Goal: Find specific page/section: Find specific page/section

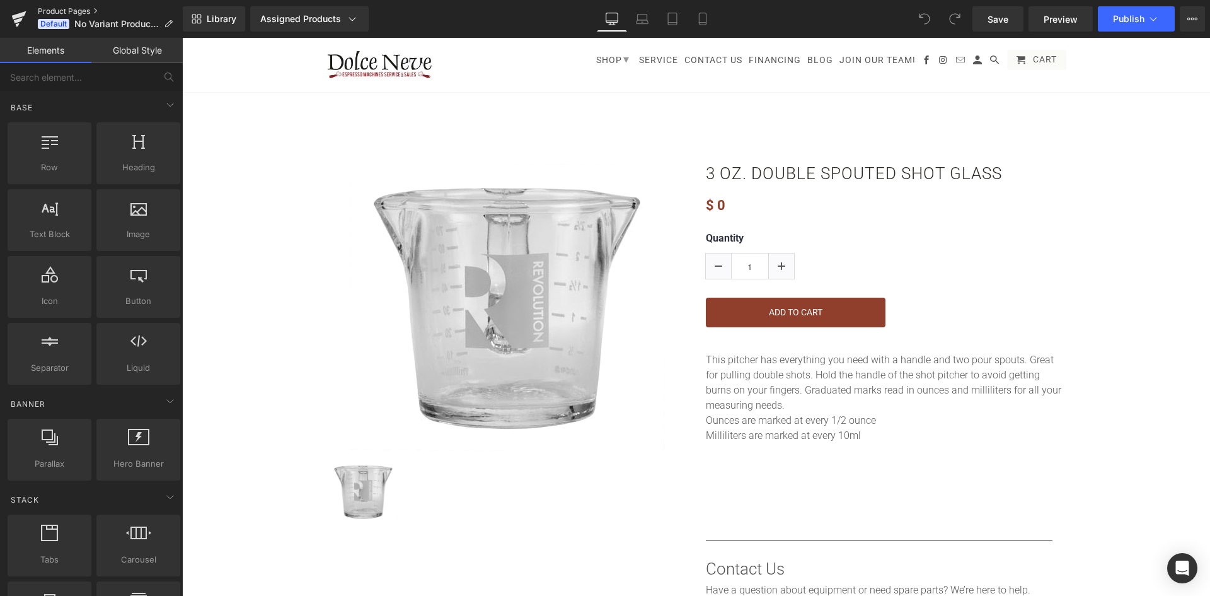
click at [89, 8] on link "Product Pages" at bounding box center [110, 11] width 145 height 10
click at [317, 14] on div "Assigned Products" at bounding box center [309, 19] width 98 height 13
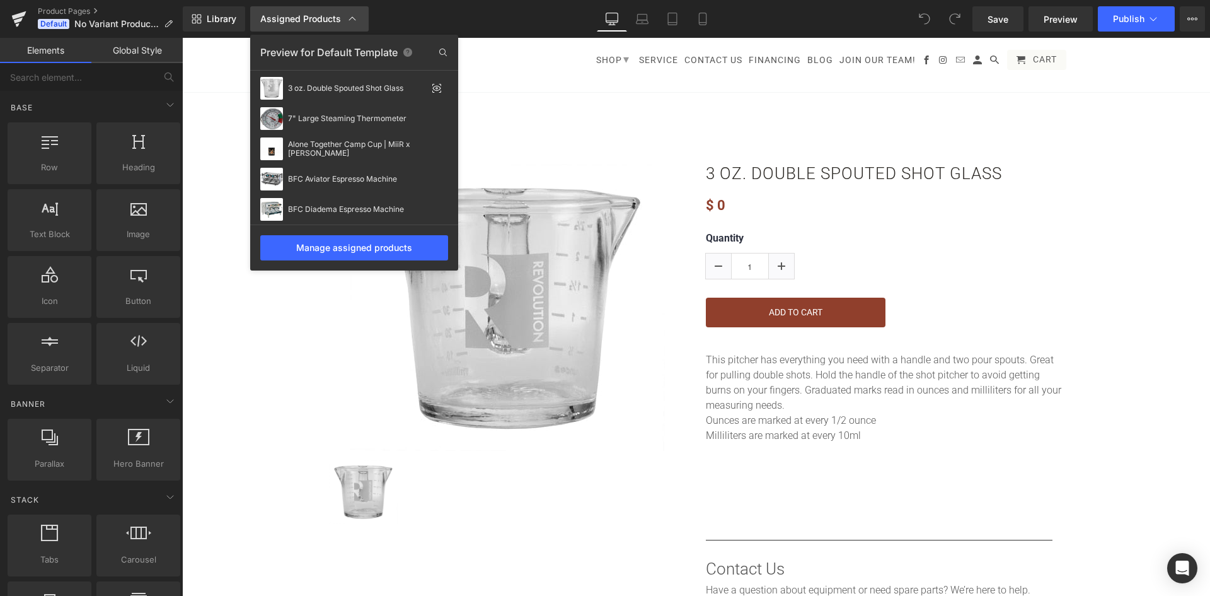
click at [317, 14] on div "Assigned Products" at bounding box center [309, 19] width 98 height 13
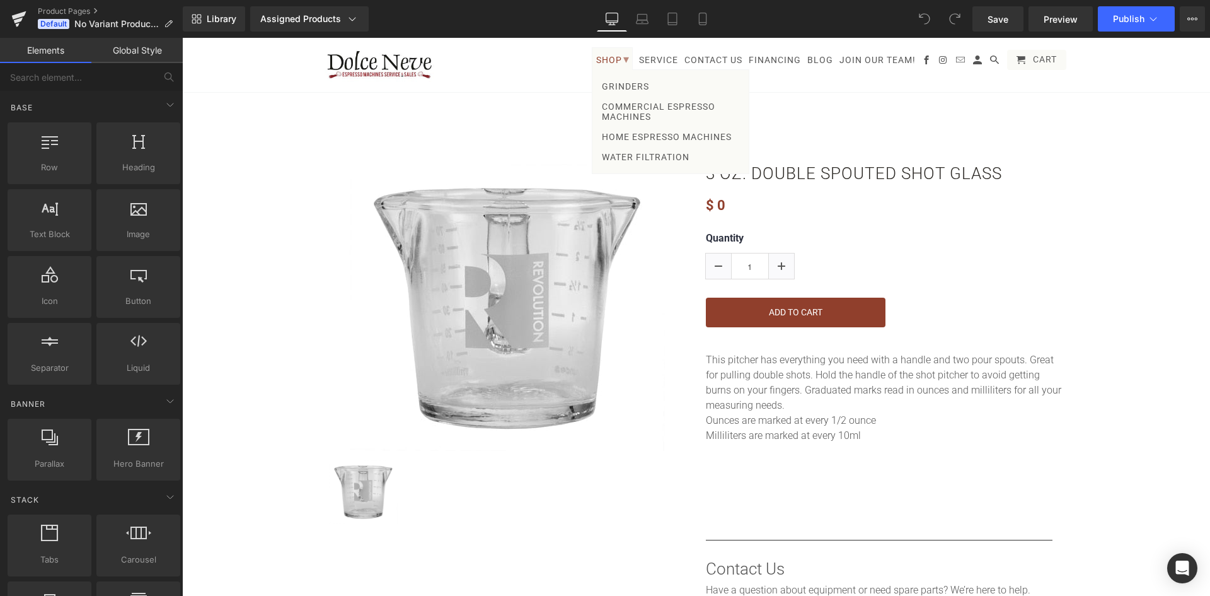
click at [611, 65] on link "Shop ▾" at bounding box center [612, 58] width 41 height 23
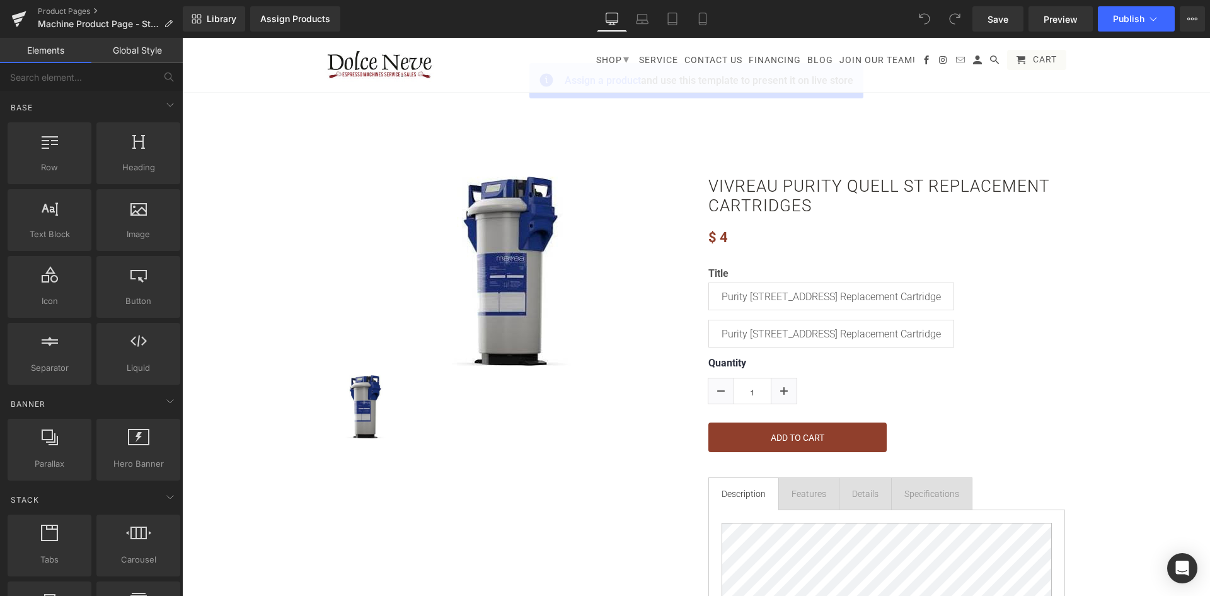
drag, startPoint x: 452, startPoint y: 92, endPoint x: 364, endPoint y: 125, distance: 93.7
